Goal: Check status

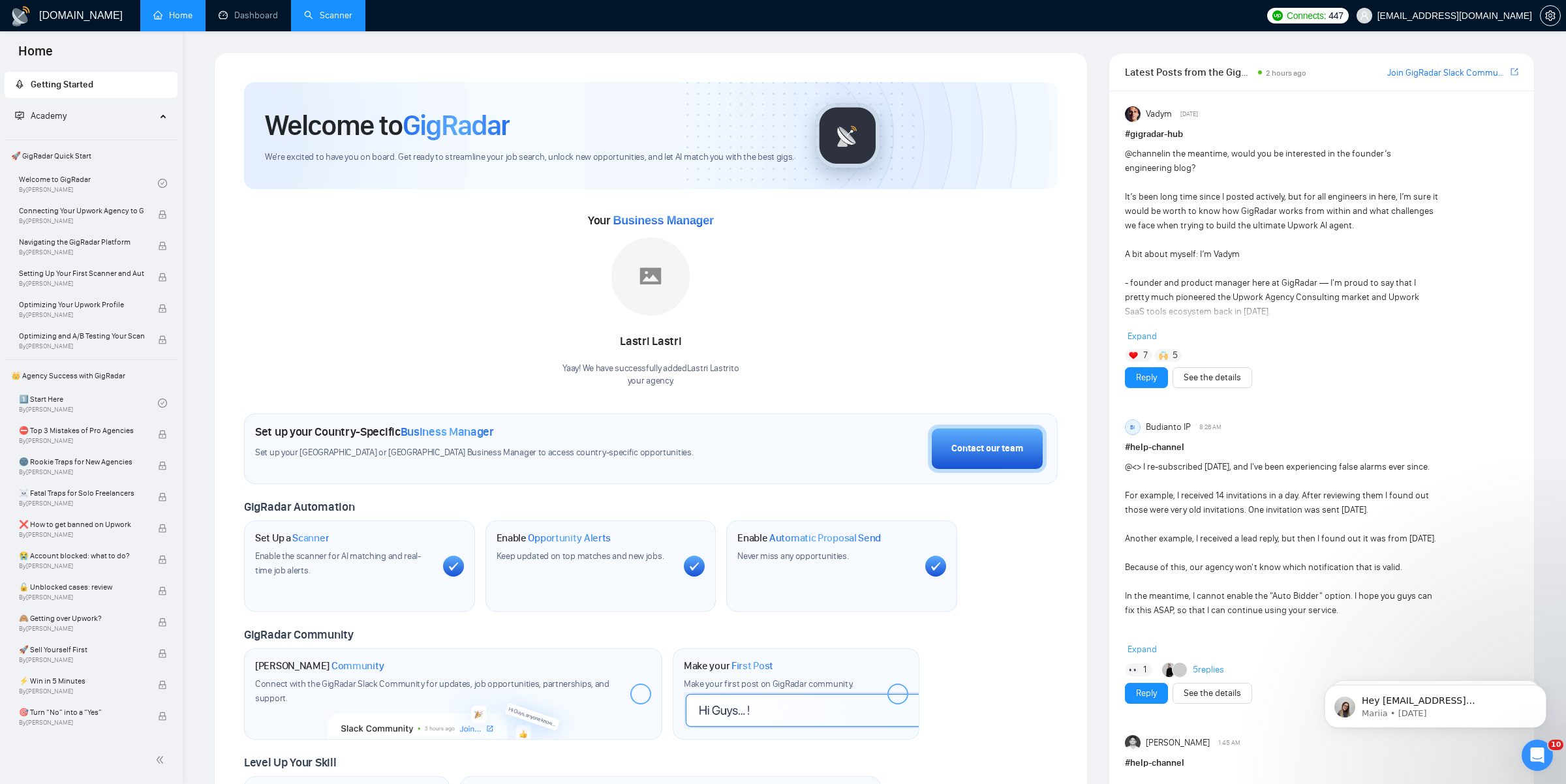
click at [324, 21] on link "Scanner" at bounding box center [329, 16] width 49 height 11
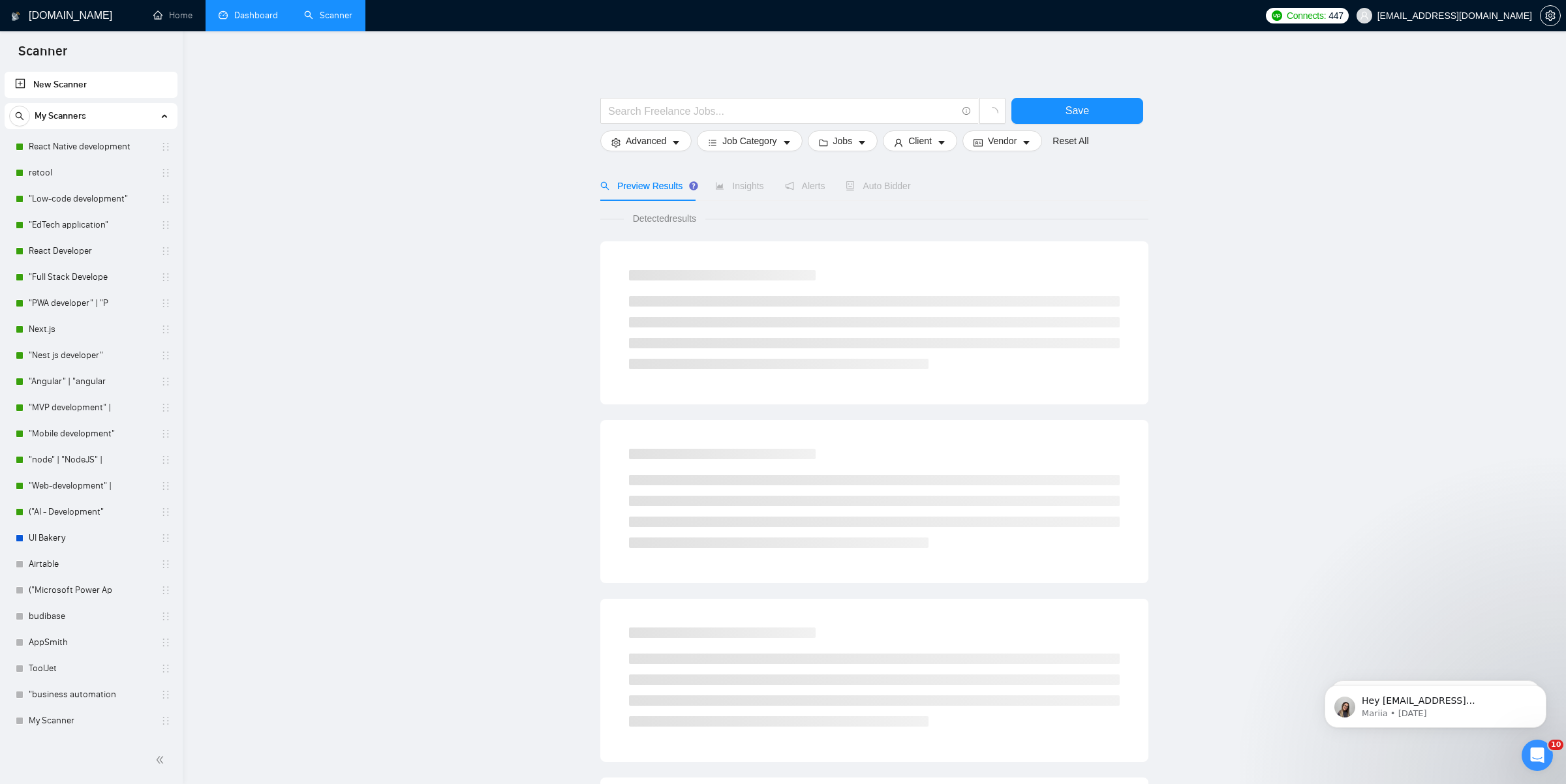
click at [252, 18] on link "Dashboard" at bounding box center [248, 16] width 59 height 11
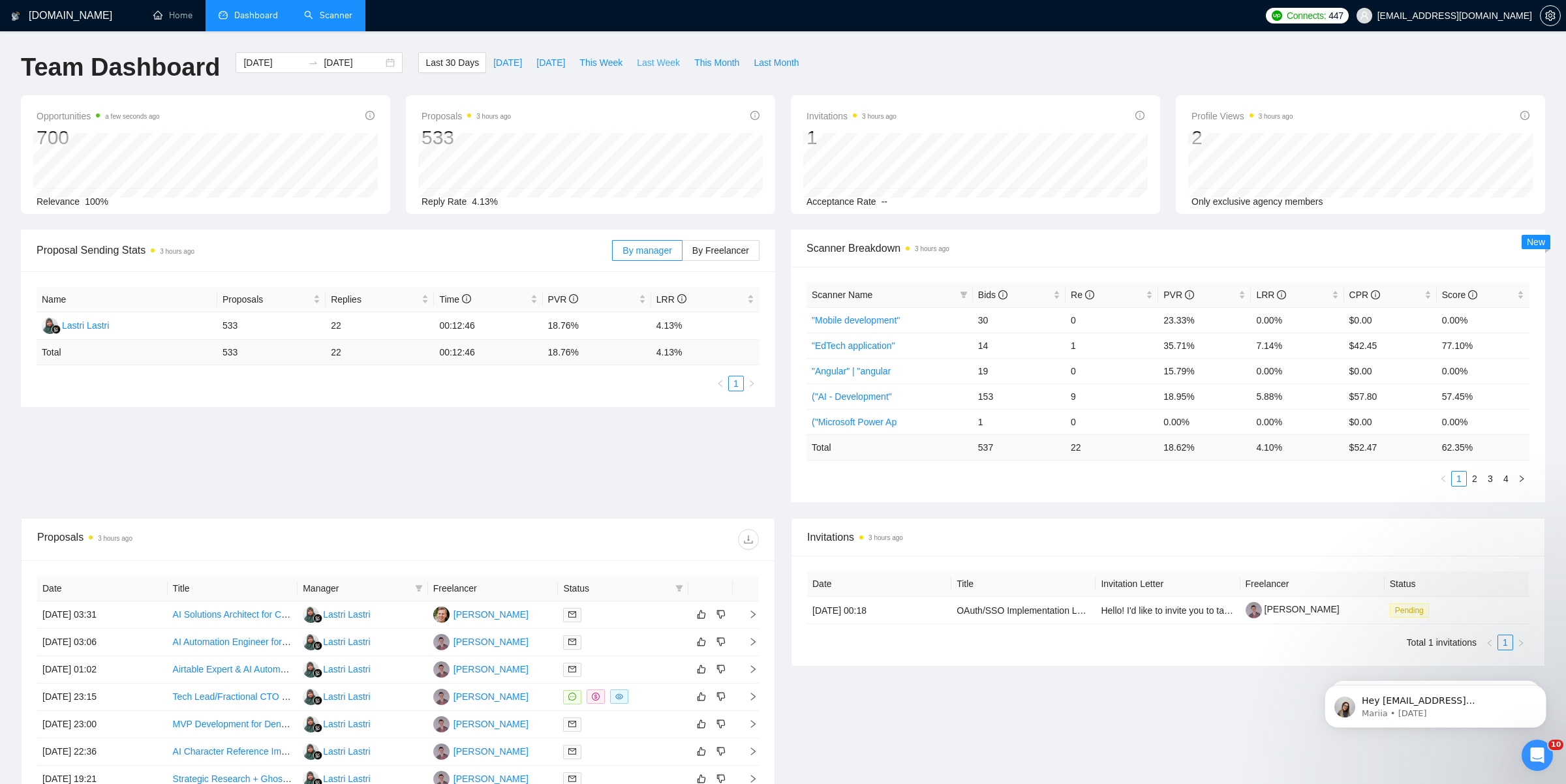
click at [652, 65] on span "Last Week" at bounding box center [659, 62] width 43 height 14
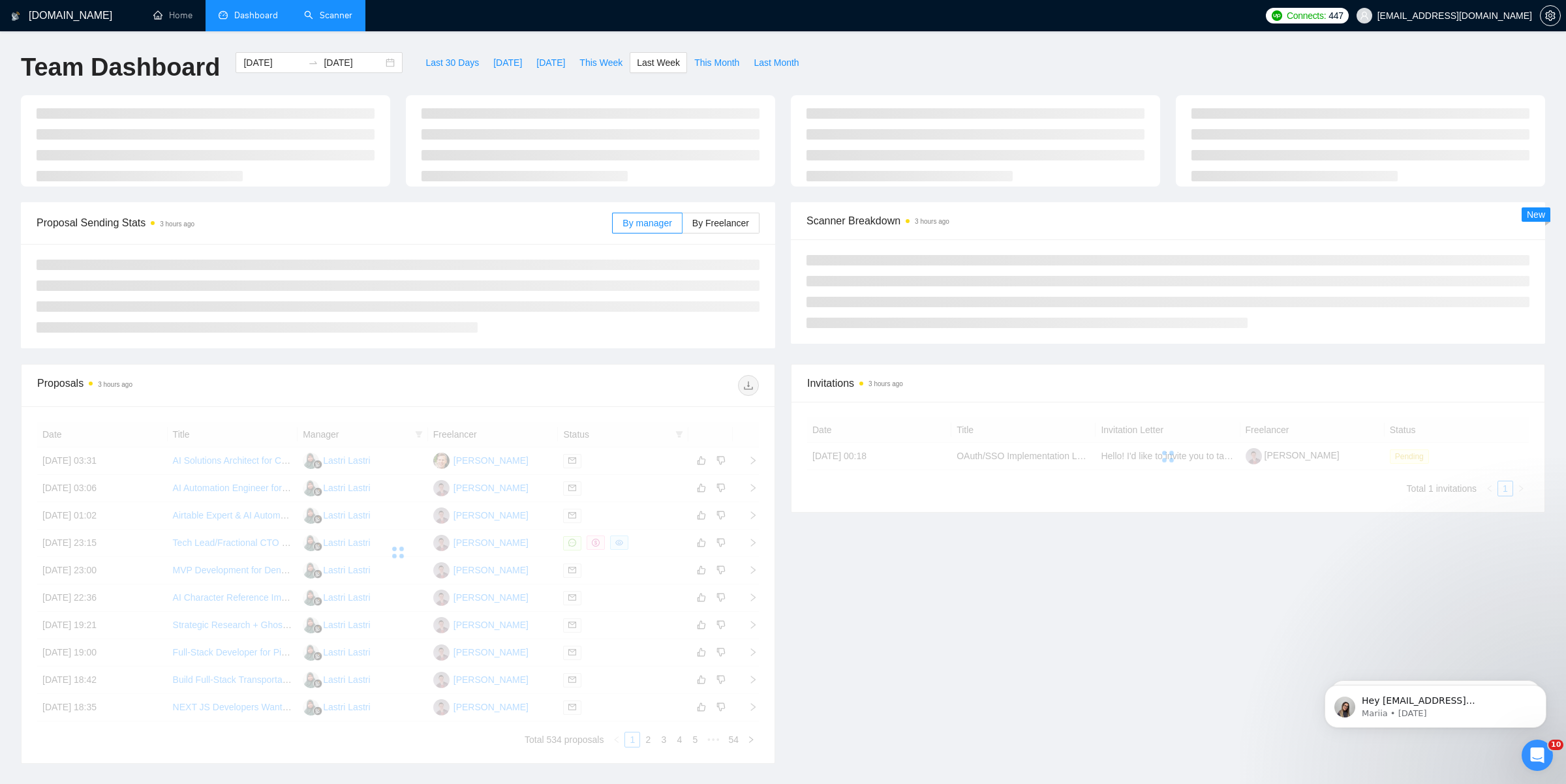
type input "[DATE]"
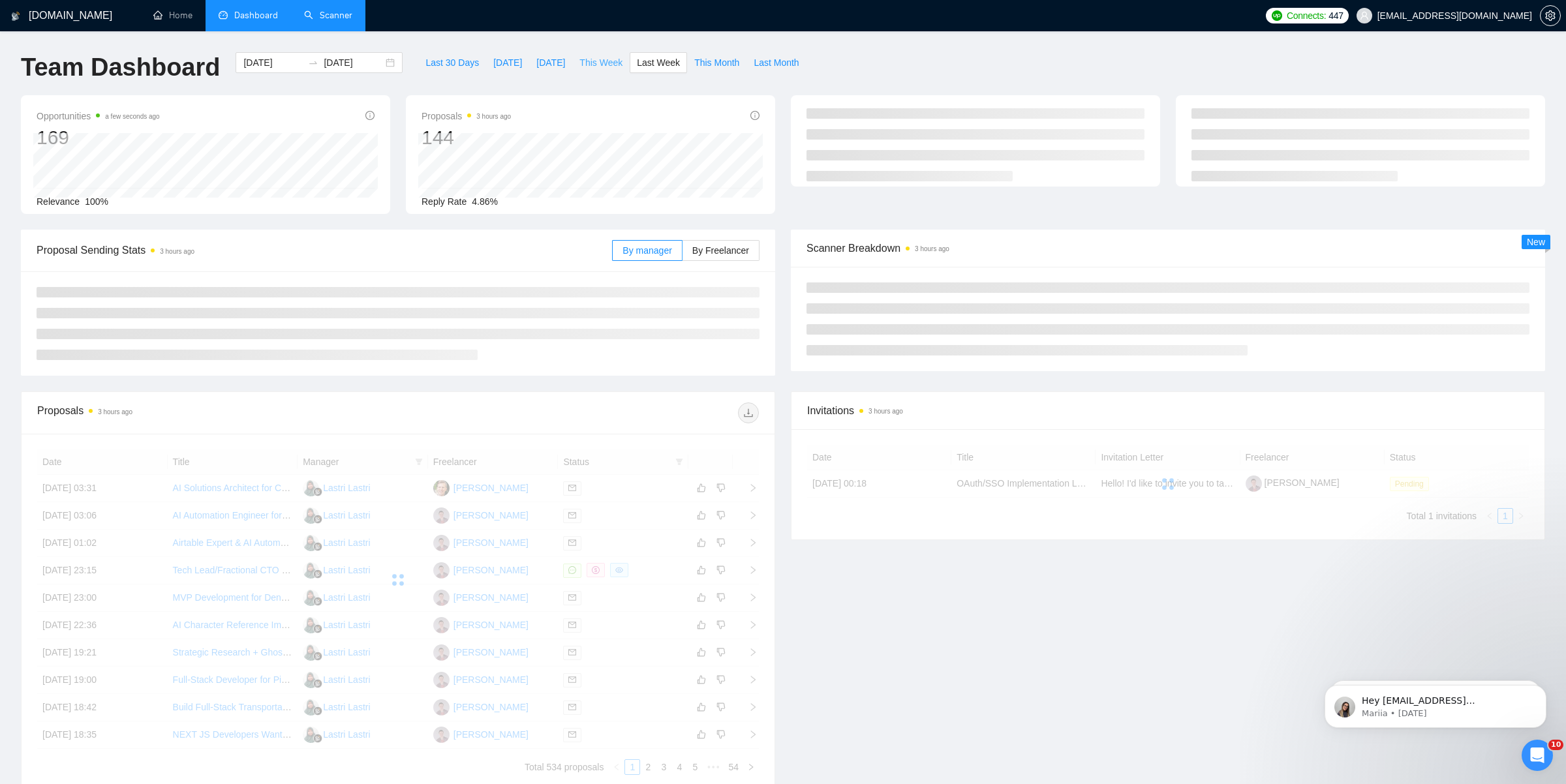
click at [604, 60] on span "This Week" at bounding box center [601, 62] width 43 height 14
type input "[DATE]"
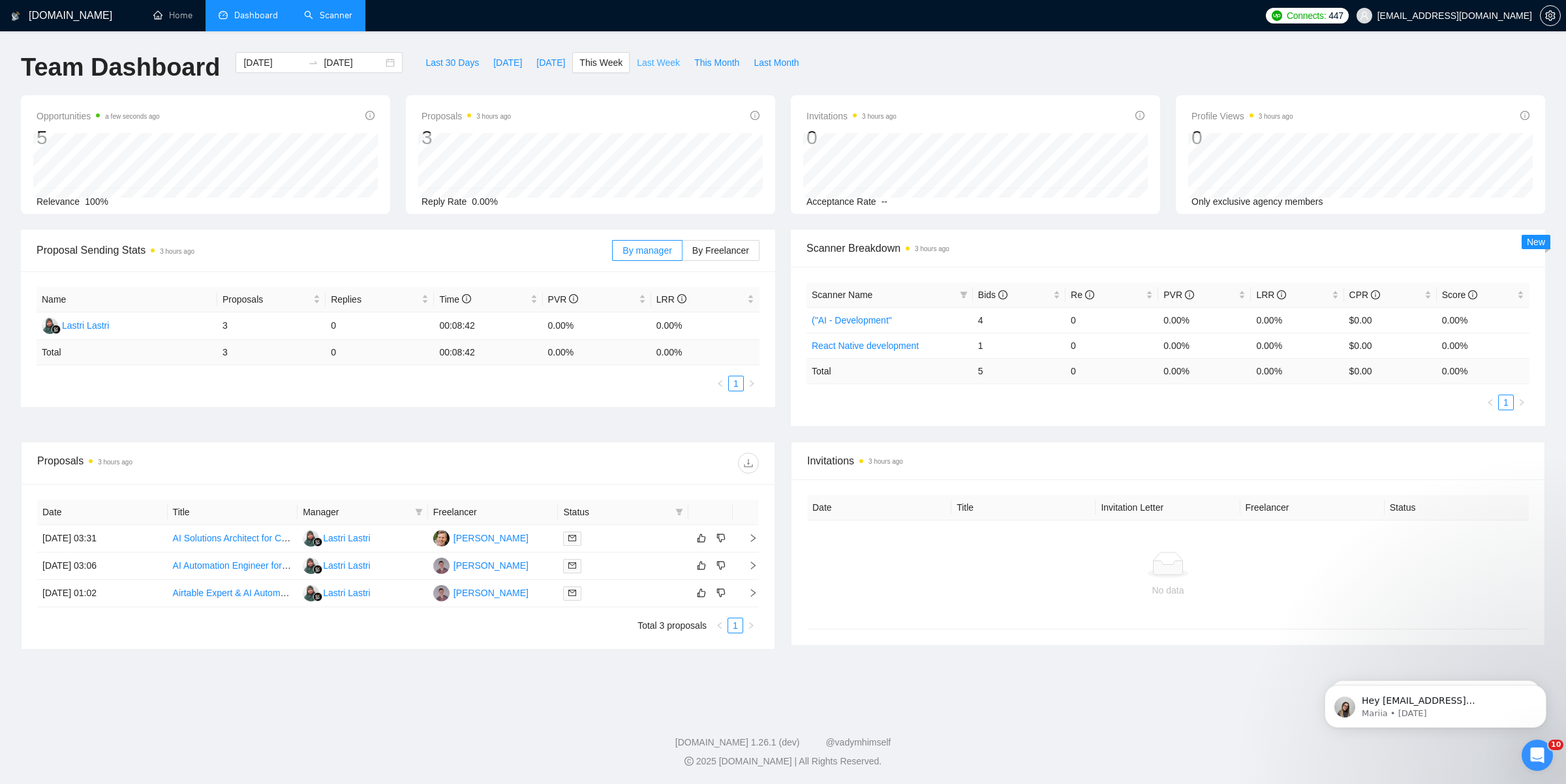
click at [652, 61] on span "Last Week" at bounding box center [659, 62] width 43 height 14
type input "[DATE]"
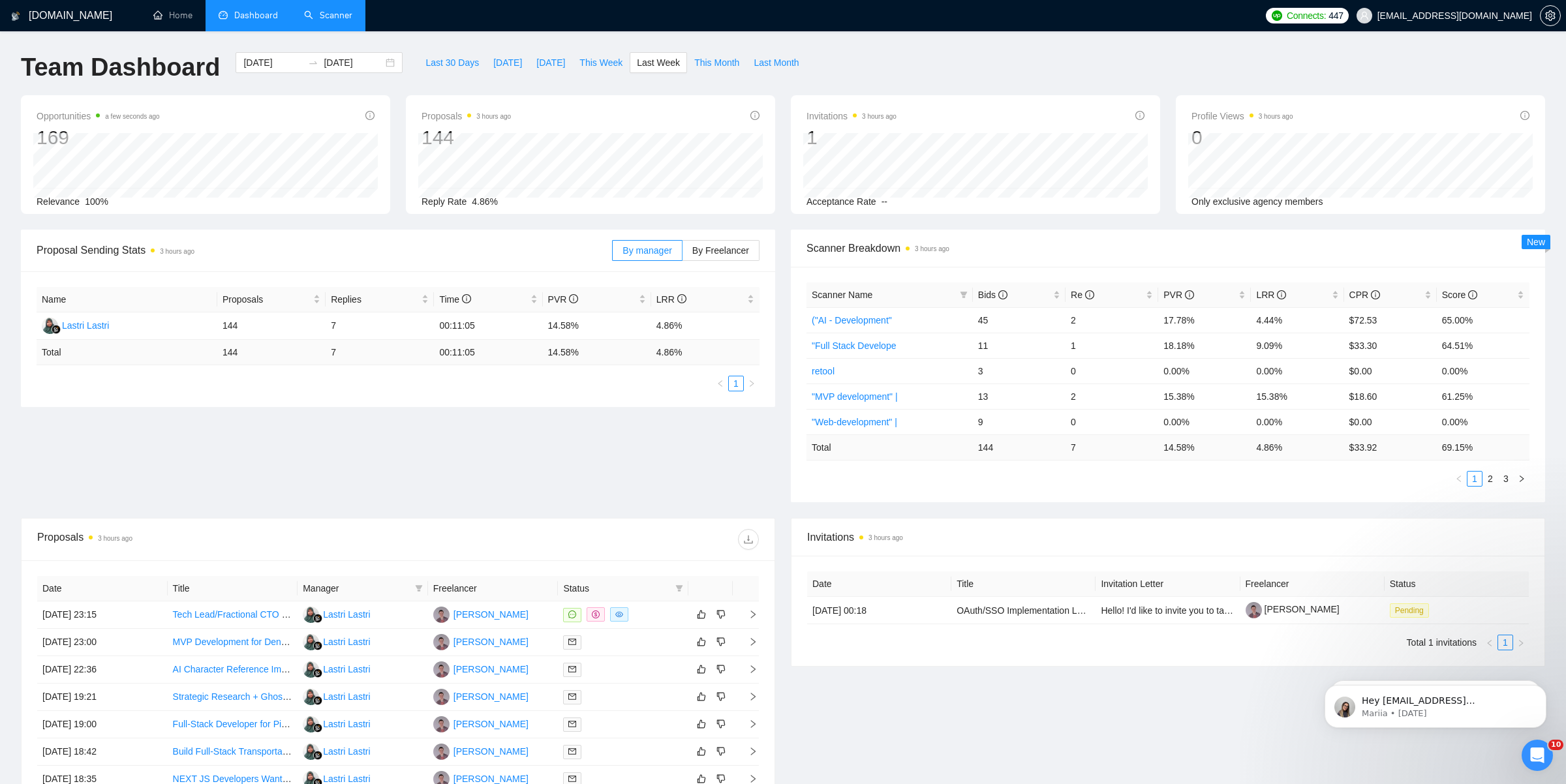
click at [433, 40] on div "[DOMAIN_NAME] Home Dashboard Scanner Connects: 447 [EMAIL_ADDRESS][DOMAIN_NAME]…" at bounding box center [783, 517] width 1566 height 1034
click at [433, 53] on button "Last 30 Days" at bounding box center [452, 62] width 68 height 21
type input "[DATE]"
